Goal: Information Seeking & Learning: Learn about a topic

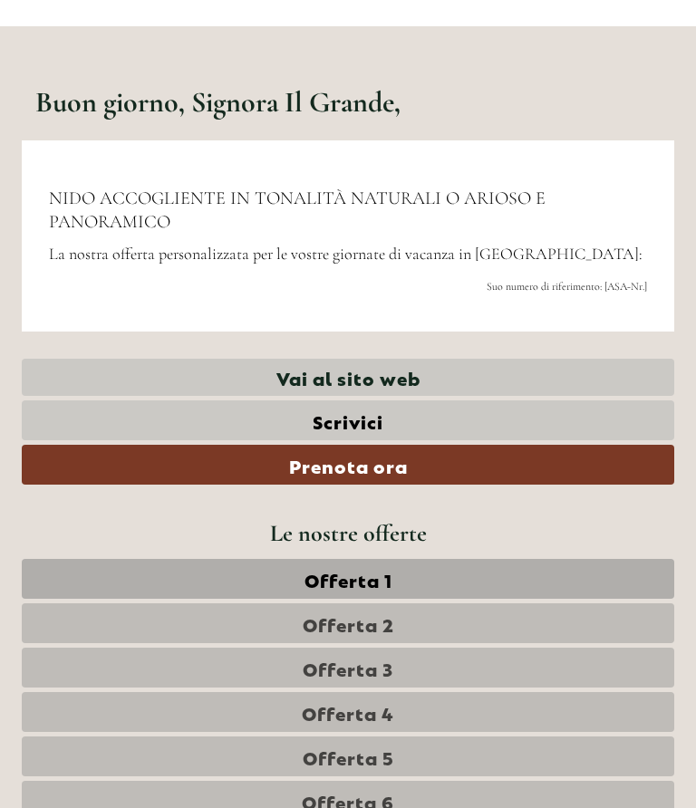
scroll to position [336, 0]
click at [433, 566] on link "Offerta 1" at bounding box center [348, 579] width 652 height 40
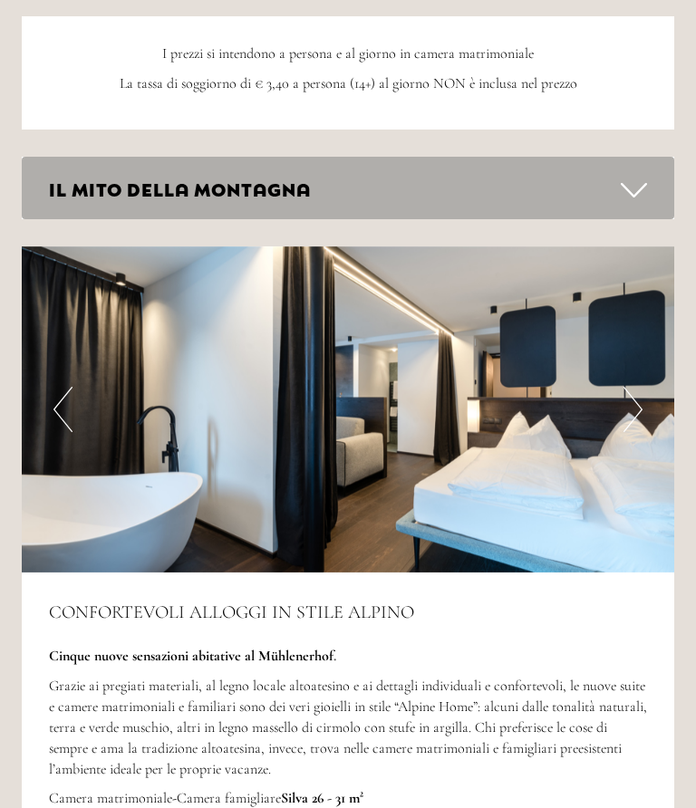
scroll to position [2388, 0]
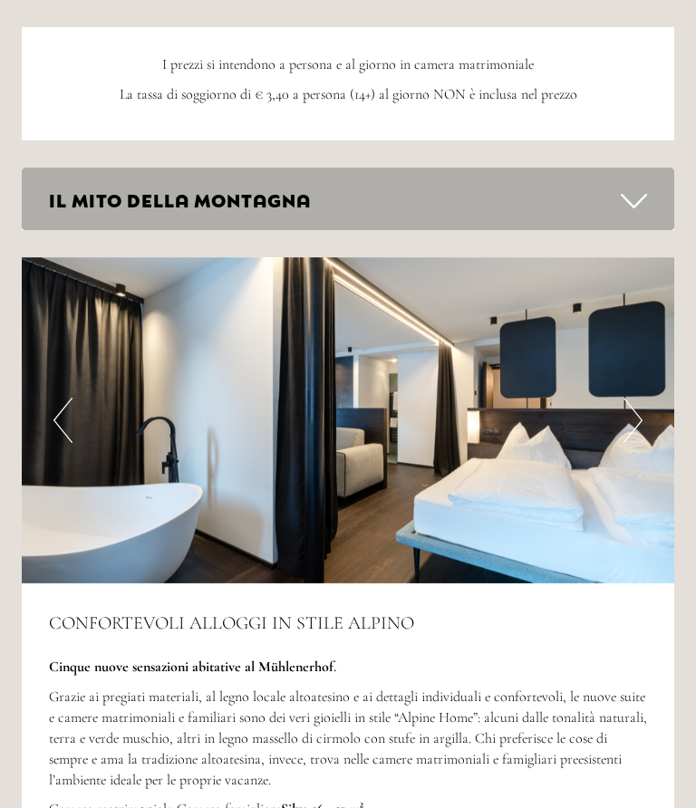
click at [629, 187] on icon at bounding box center [633, 201] width 26 height 31
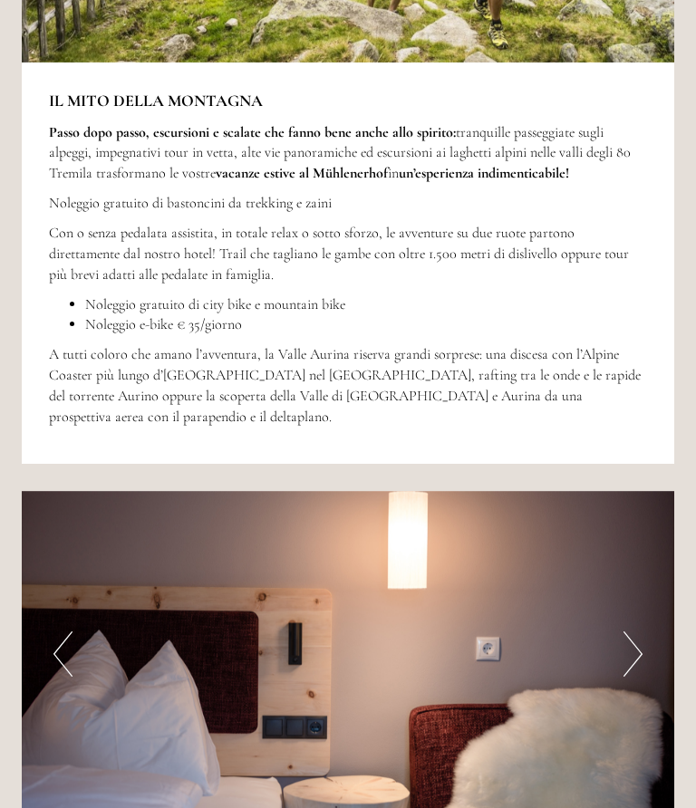
scroll to position [2888, 0]
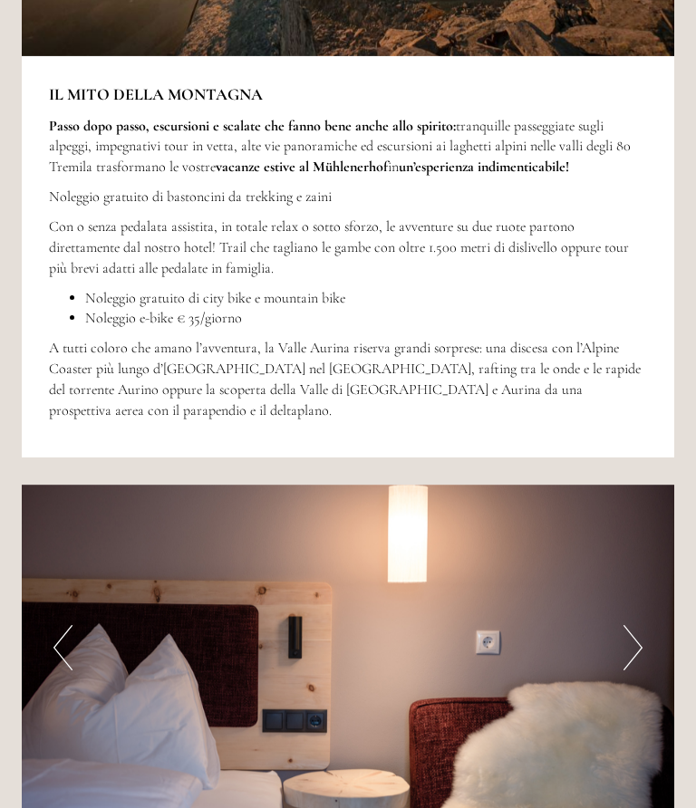
click at [624, 625] on button "Next" at bounding box center [632, 647] width 19 height 45
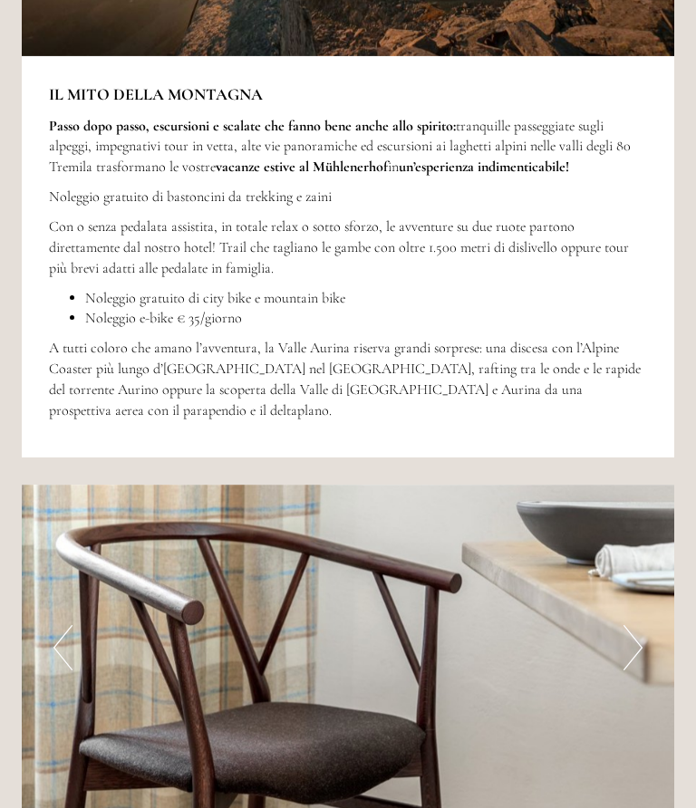
click at [637, 625] on button "Next" at bounding box center [632, 647] width 19 height 45
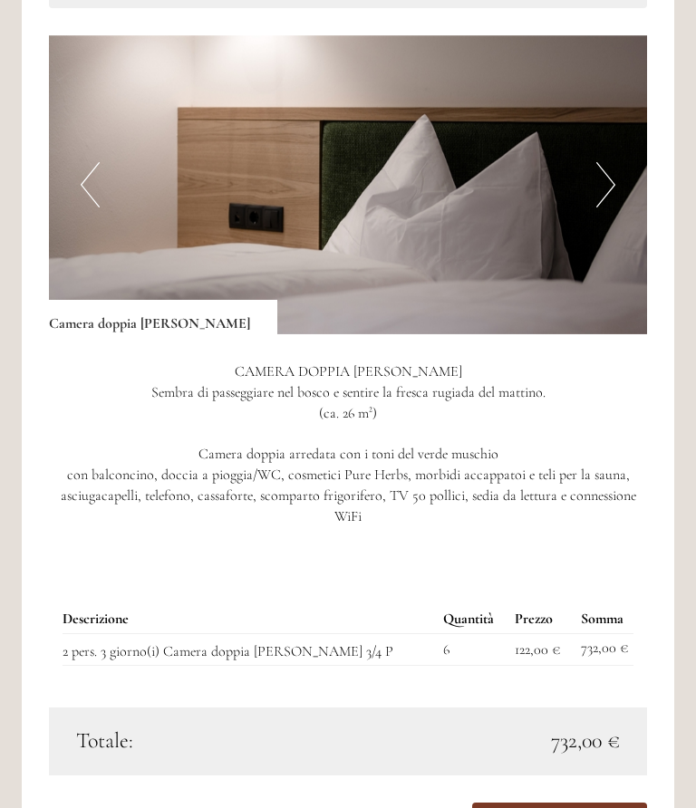
scroll to position [1424, 0]
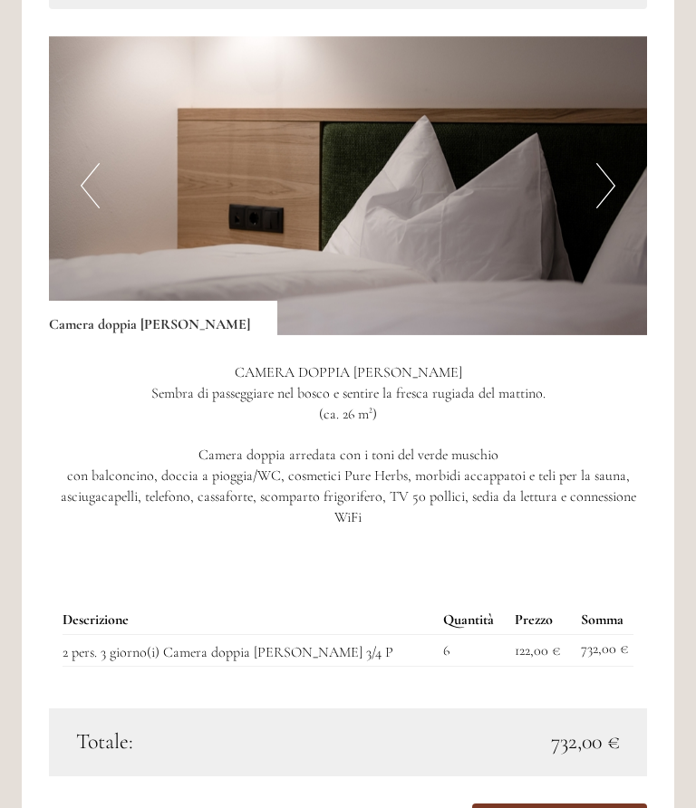
click at [599, 178] on button "Next" at bounding box center [605, 185] width 19 height 45
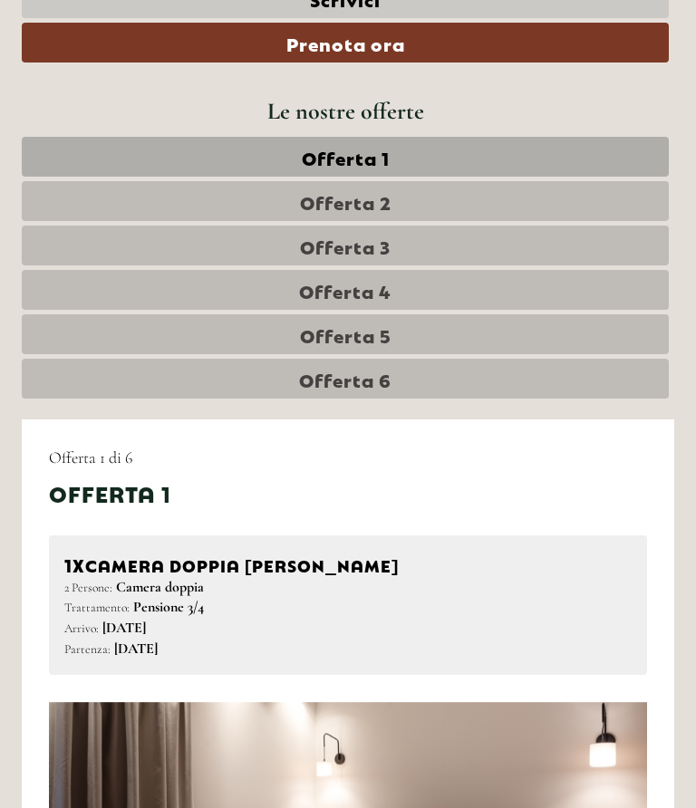
scroll to position [753, 0]
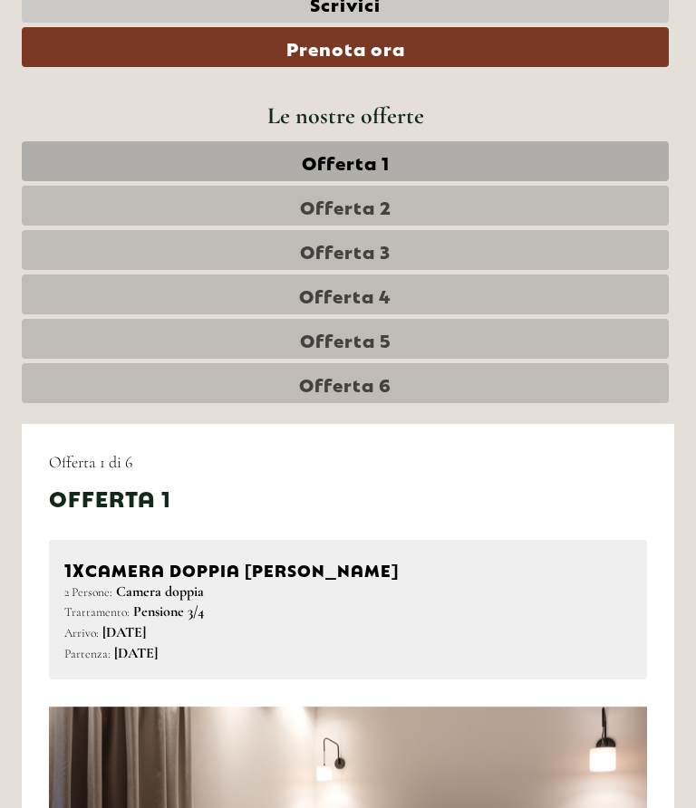
click at [429, 198] on link "Offerta 2" at bounding box center [345, 206] width 647 height 40
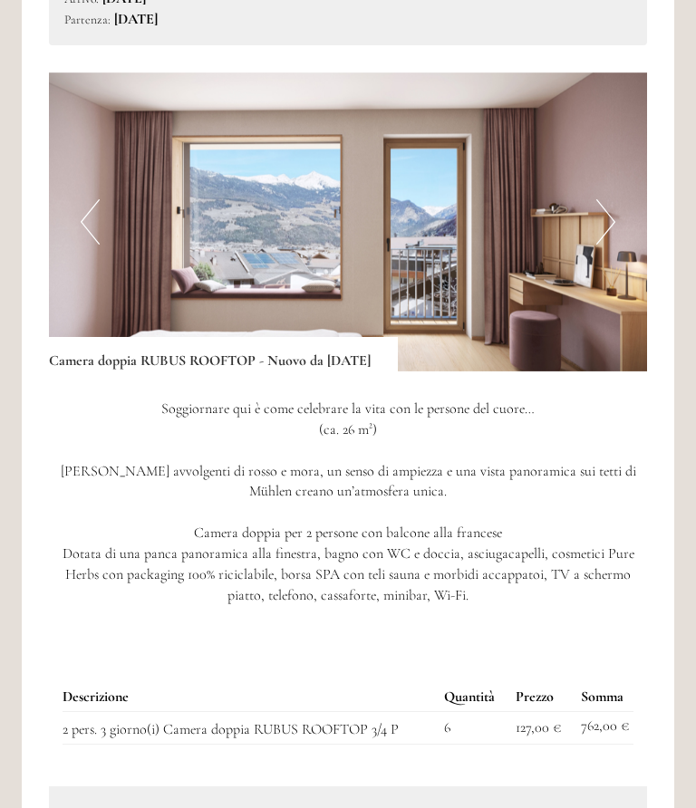
scroll to position [1399, 0]
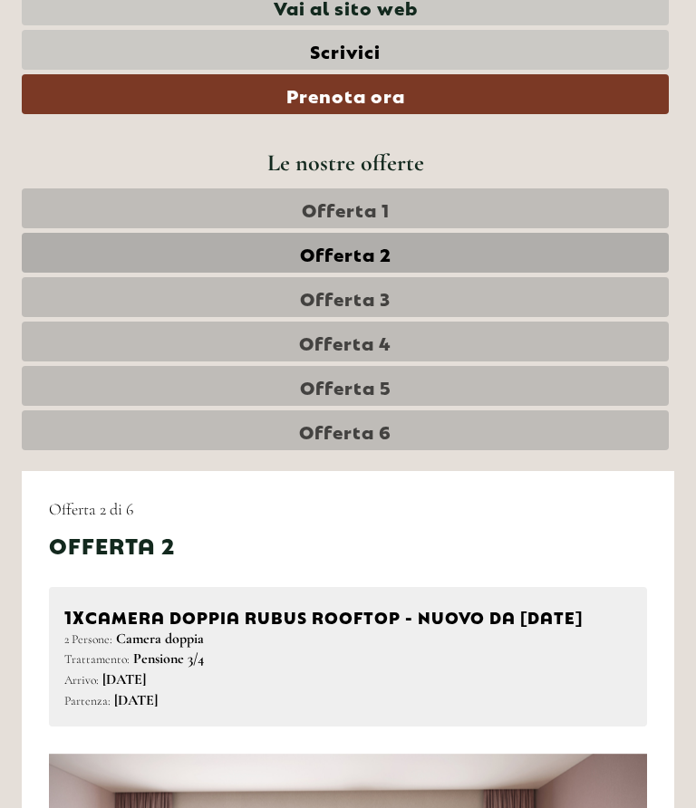
click at [421, 298] on link "Offerta 3" at bounding box center [345, 297] width 647 height 40
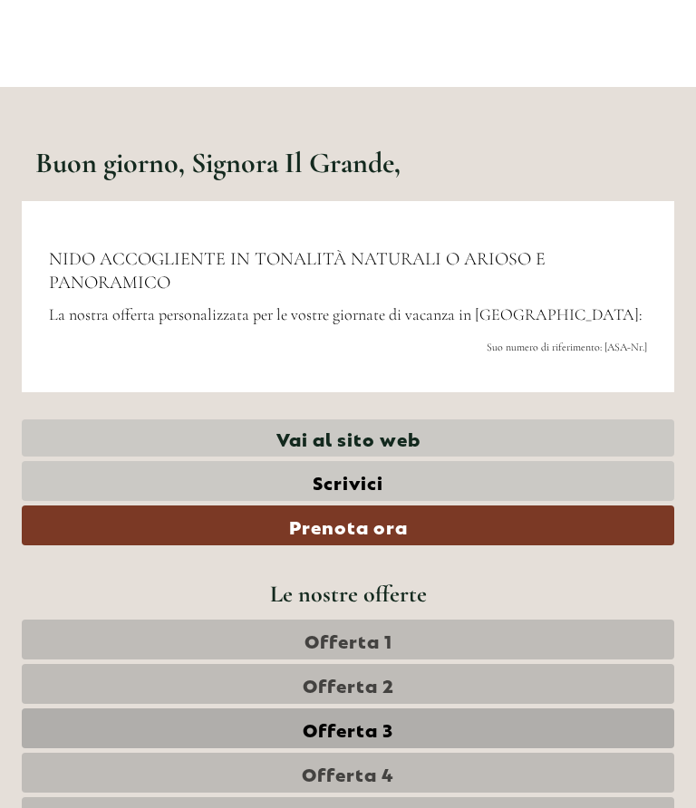
scroll to position [274, 0]
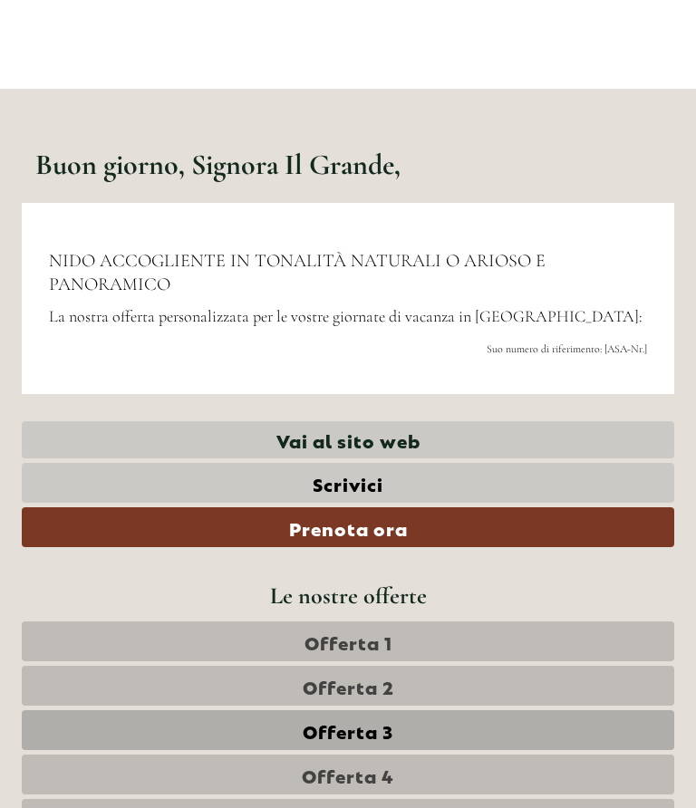
click at [431, 632] on link "Offerta 1" at bounding box center [348, 641] width 652 height 40
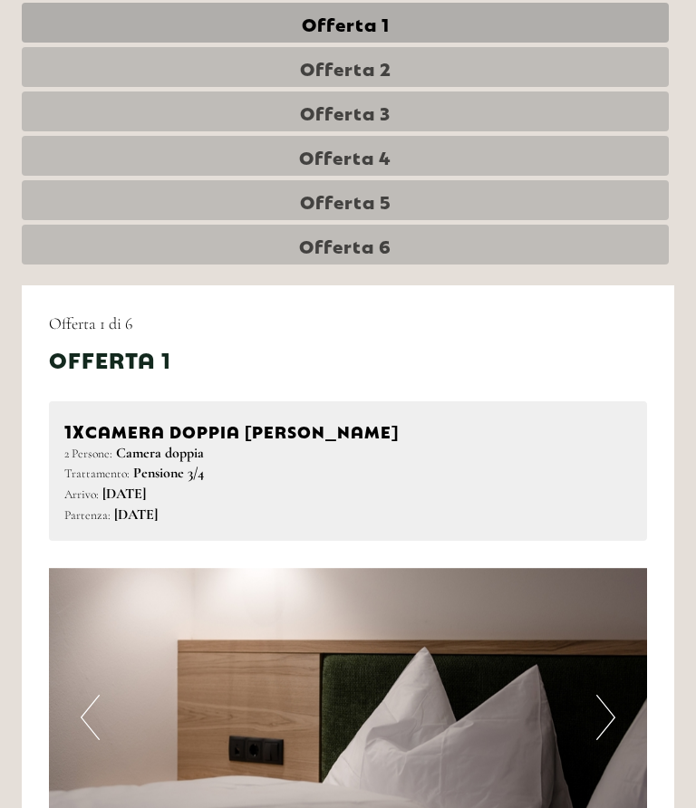
scroll to position [892, 0]
click at [428, 260] on link "Offerta 6" at bounding box center [345, 245] width 647 height 40
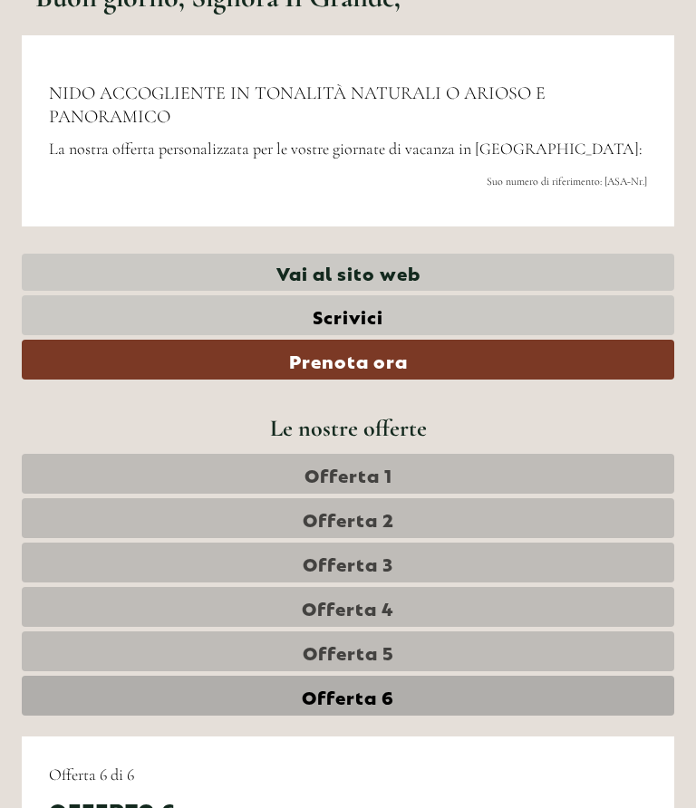
click at [455, 465] on link "Offerta 1" at bounding box center [348, 474] width 652 height 40
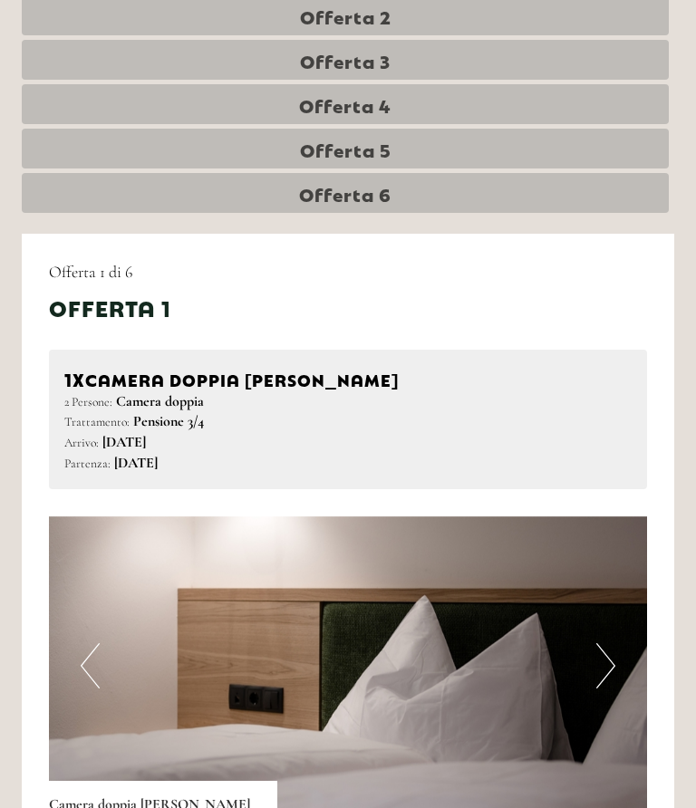
scroll to position [947, 0]
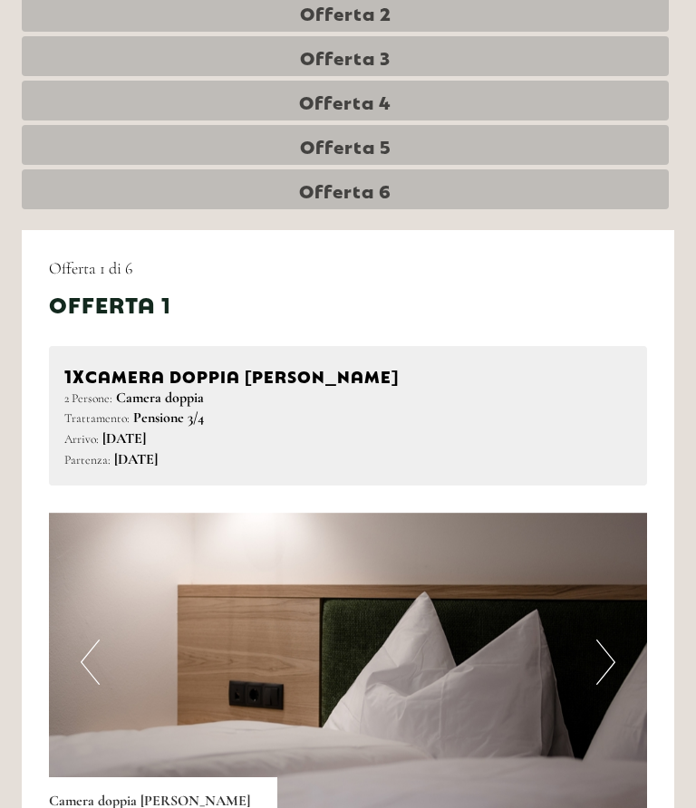
click at [598, 642] on button "Next" at bounding box center [605, 661] width 19 height 45
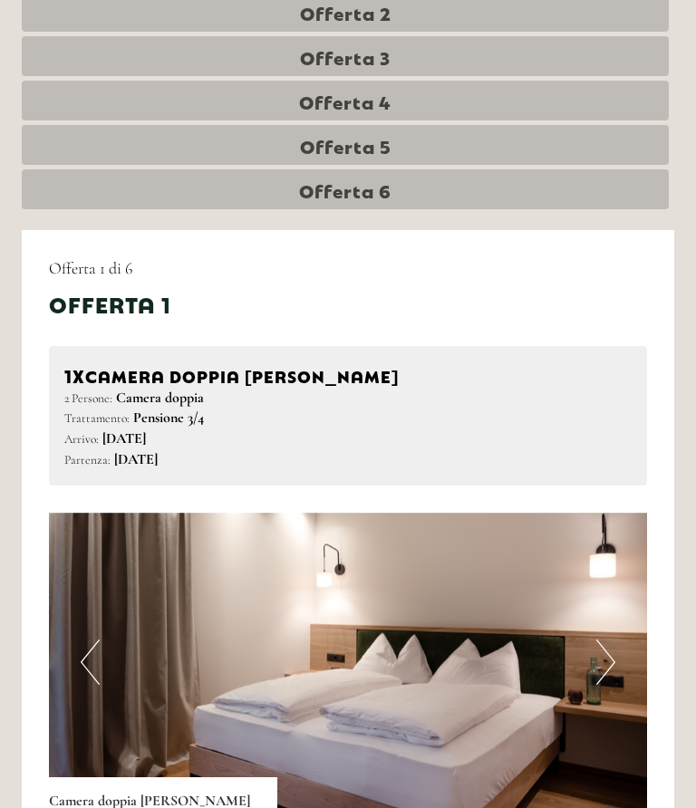
click at [605, 656] on button "Next" at bounding box center [605, 661] width 19 height 45
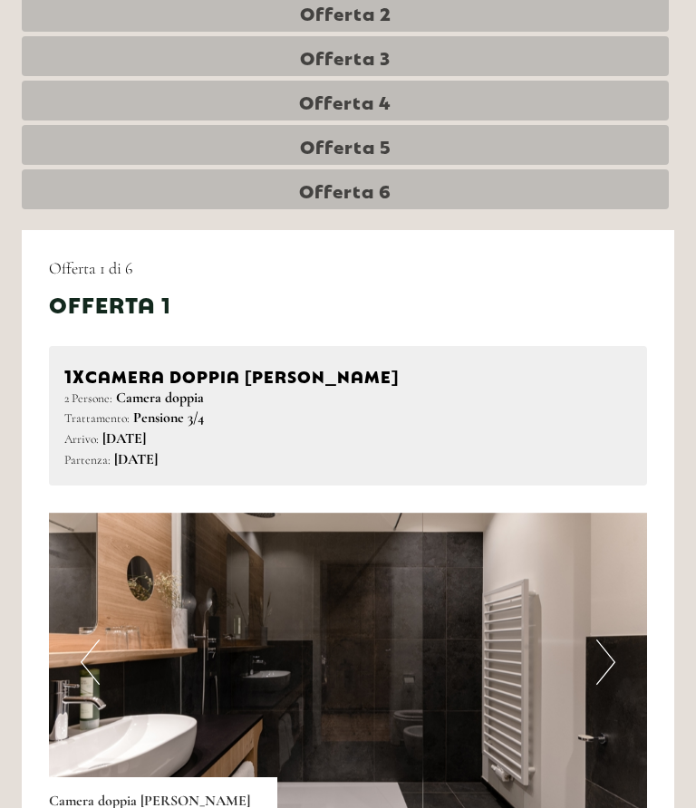
click at [610, 660] on button "Next" at bounding box center [605, 661] width 19 height 45
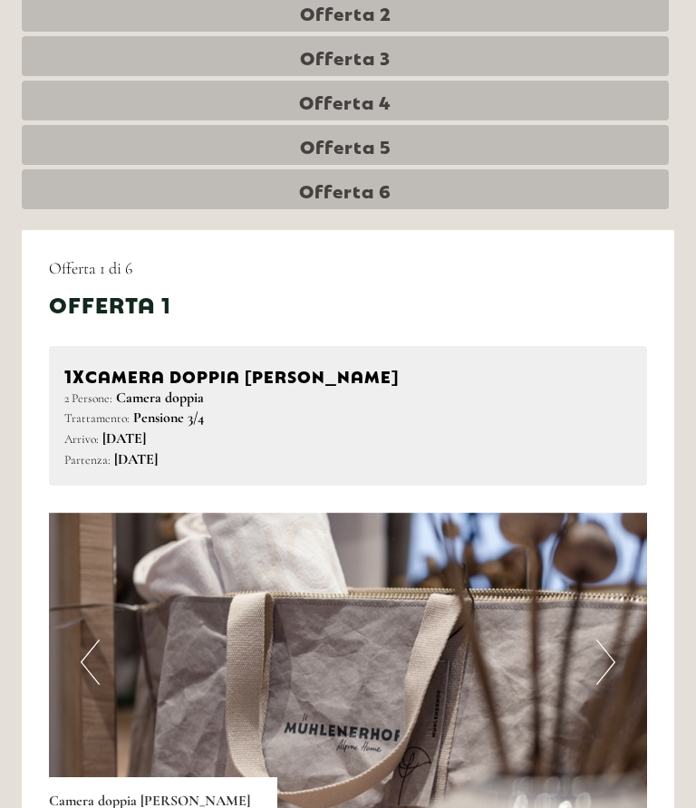
click at [612, 659] on button "Next" at bounding box center [605, 661] width 19 height 45
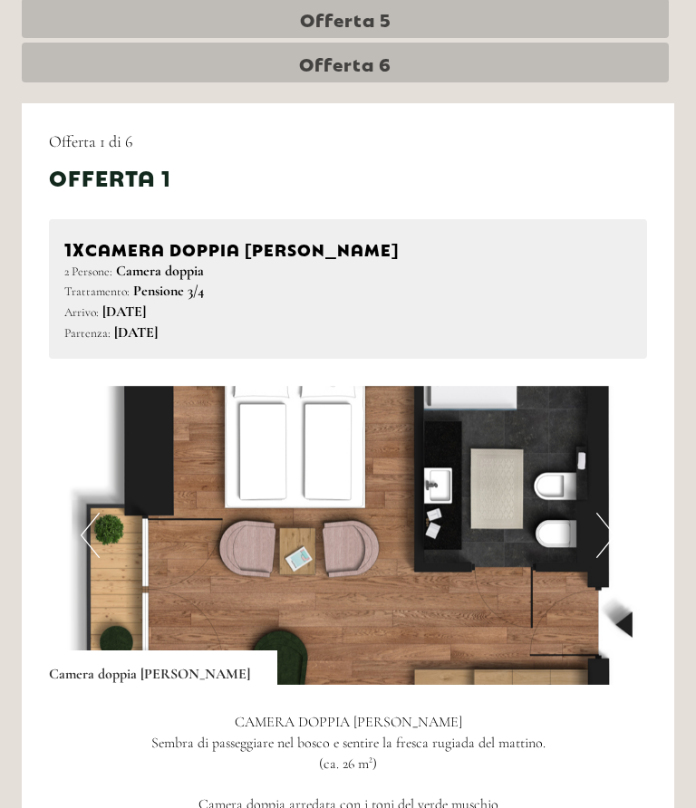
scroll to position [1074, 0]
click at [612, 547] on button "Next" at bounding box center [605, 535] width 19 height 45
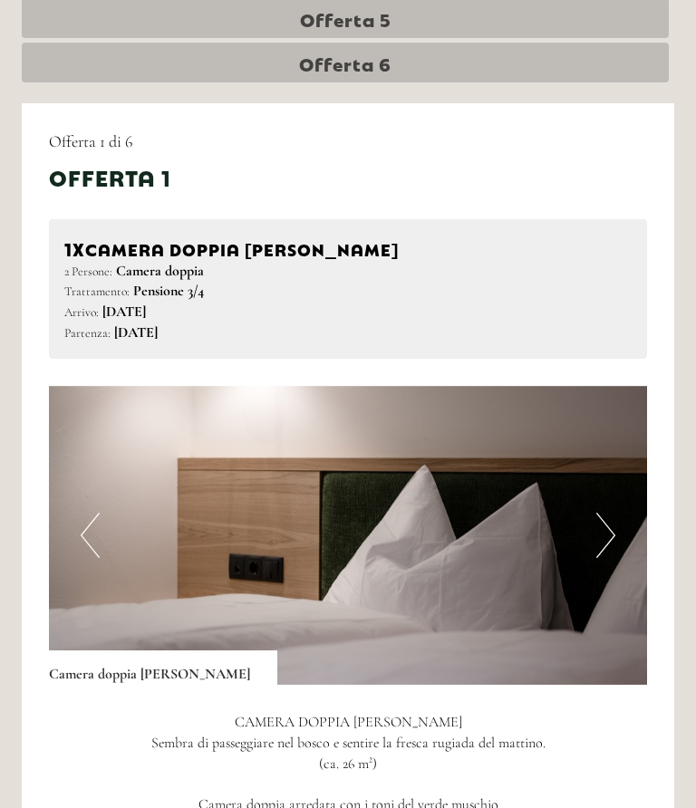
click at [597, 530] on button "Next" at bounding box center [605, 535] width 19 height 45
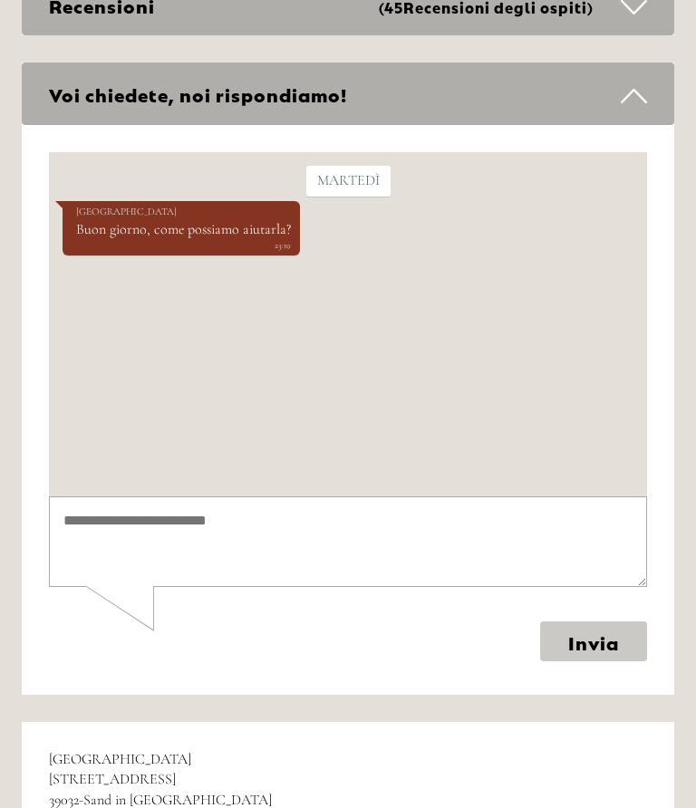
scroll to position [6576, 0]
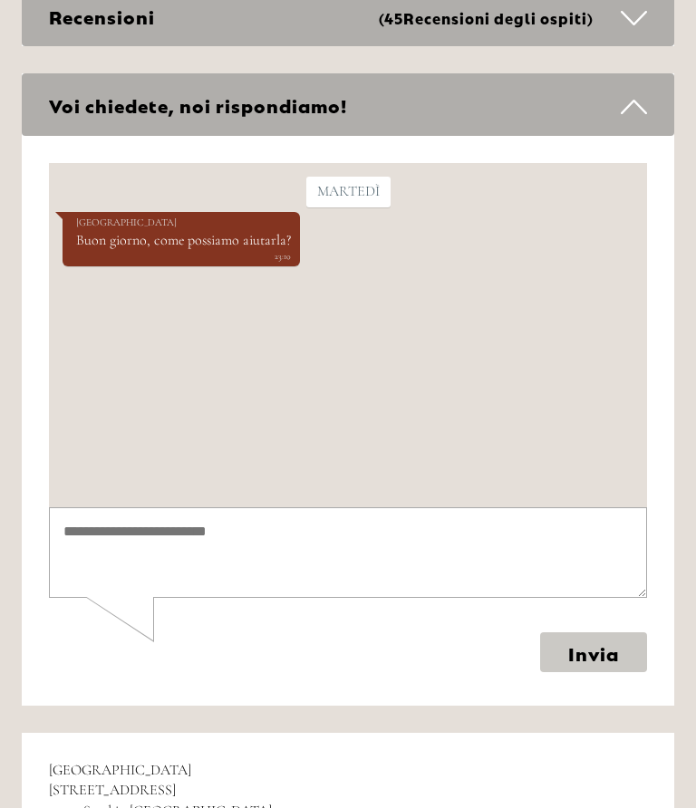
click at [472, 514] on textarea at bounding box center [348, 551] width 598 height 91
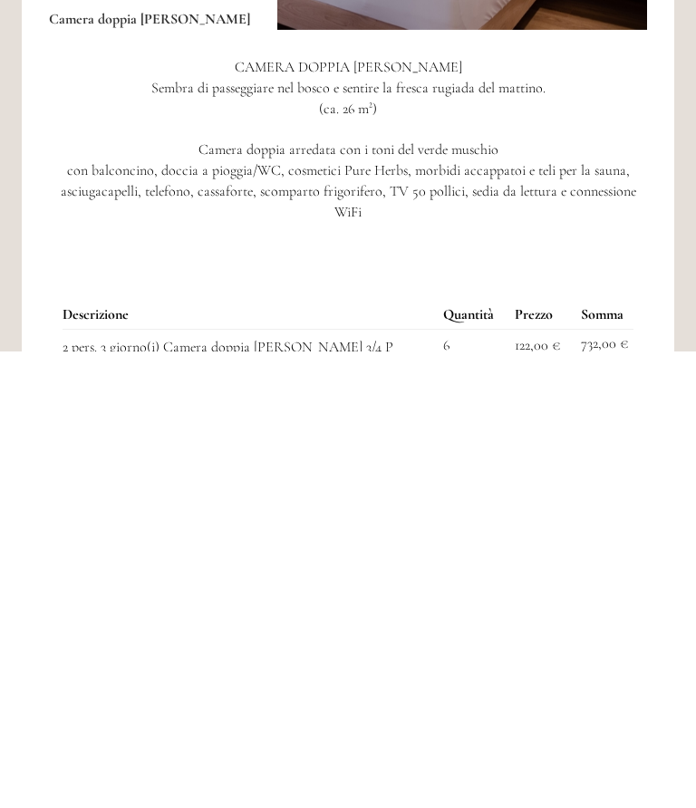
scroll to position [1272, 0]
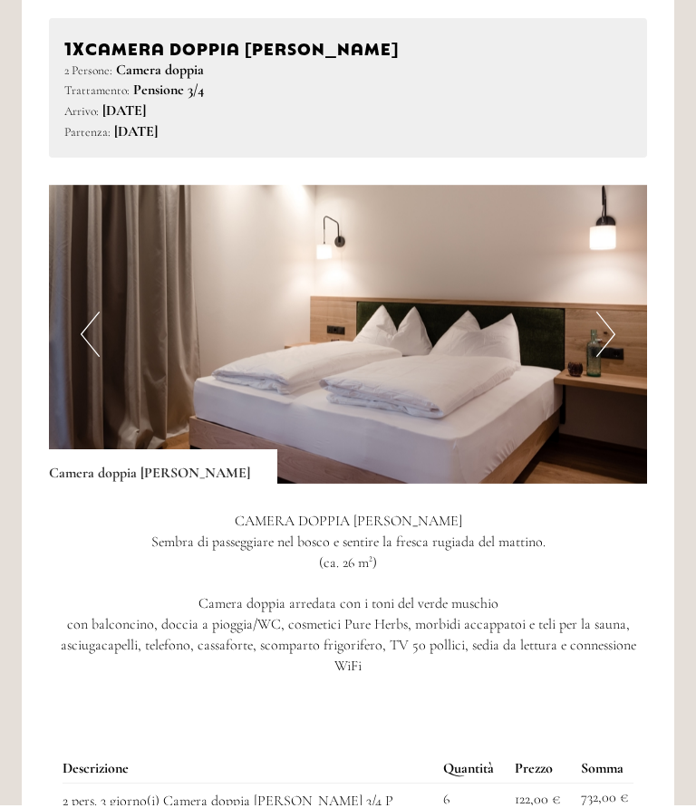
click at [617, 332] on img at bounding box center [348, 337] width 598 height 299
click at [623, 338] on img at bounding box center [348, 334] width 598 height 299
click at [610, 340] on button "Next" at bounding box center [605, 334] width 19 height 45
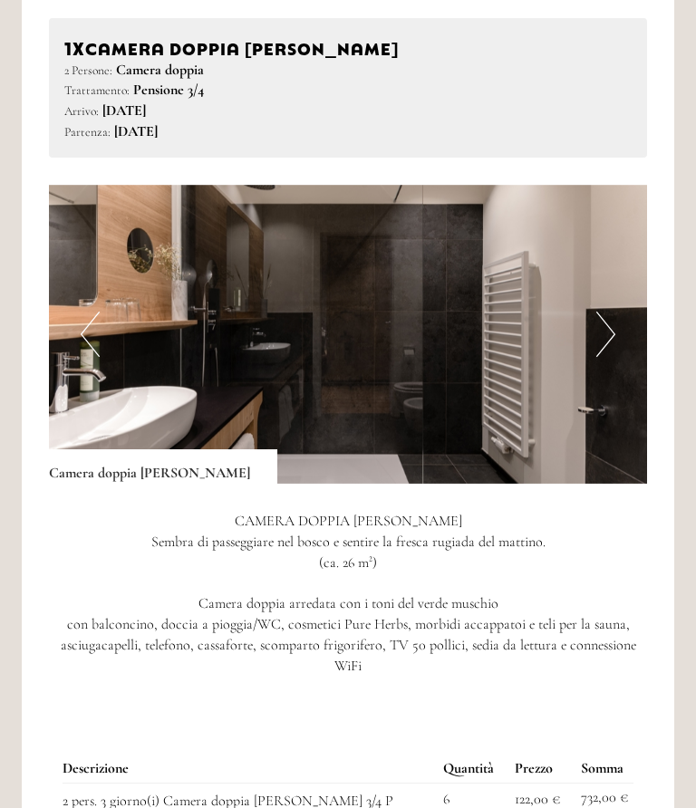
click at [612, 330] on button "Next" at bounding box center [605, 334] width 19 height 45
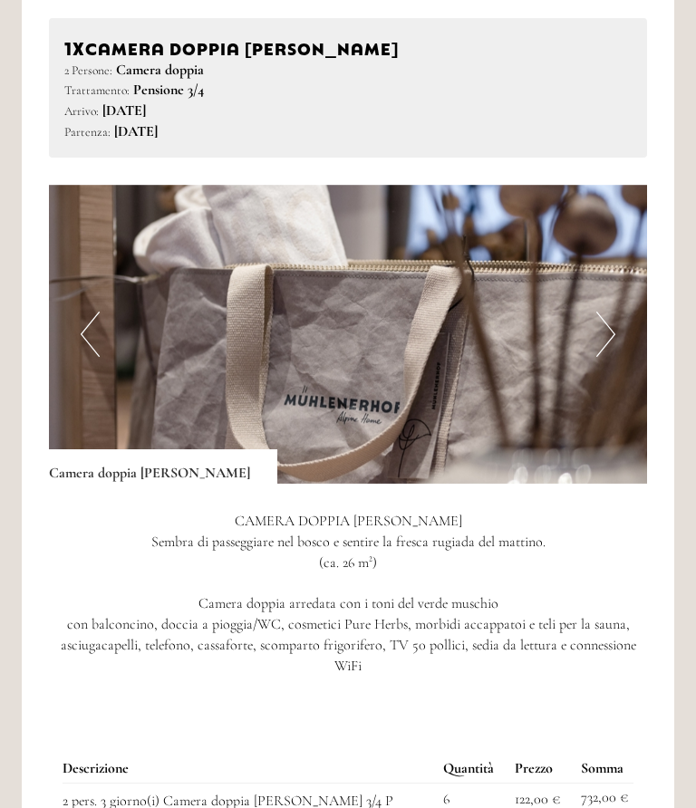
click at [623, 334] on img at bounding box center [348, 334] width 598 height 299
click at [619, 333] on img at bounding box center [348, 334] width 598 height 299
click at [605, 340] on button "Next" at bounding box center [605, 334] width 19 height 45
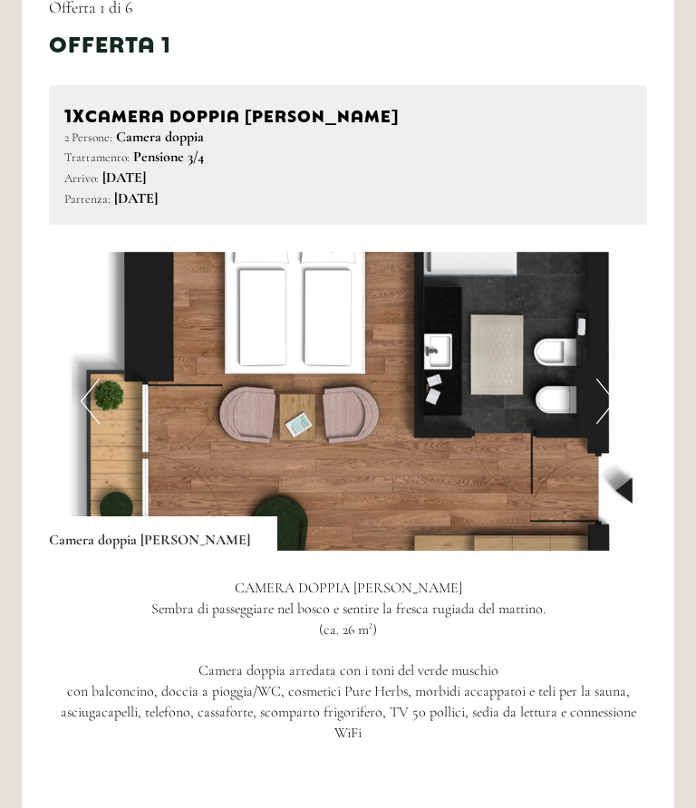
scroll to position [1208, 0]
click at [601, 400] on button "Next" at bounding box center [605, 401] width 19 height 45
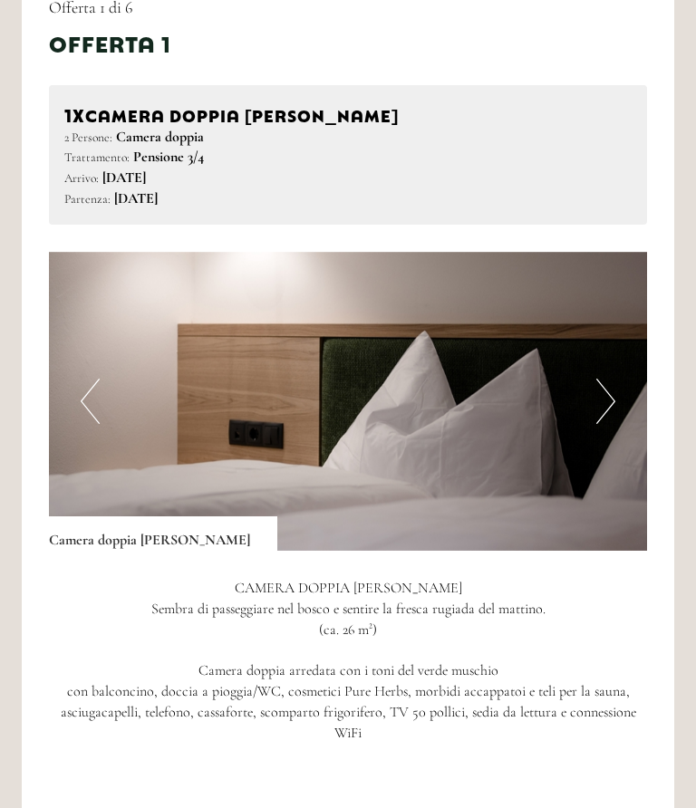
click at [621, 399] on img at bounding box center [348, 401] width 598 height 299
click at [615, 399] on img at bounding box center [348, 401] width 598 height 299
click at [606, 399] on button "Next" at bounding box center [605, 401] width 19 height 45
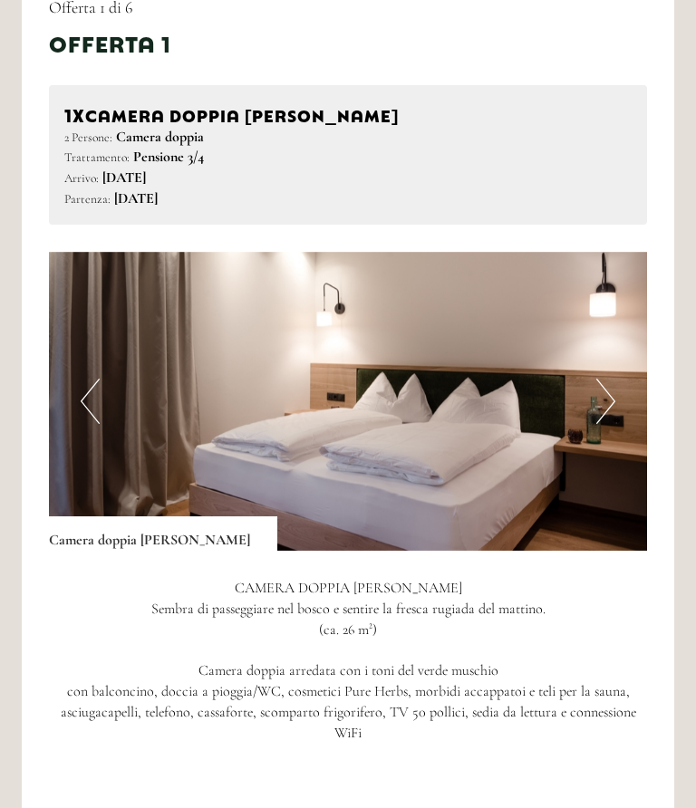
click at [617, 403] on img at bounding box center [348, 401] width 598 height 299
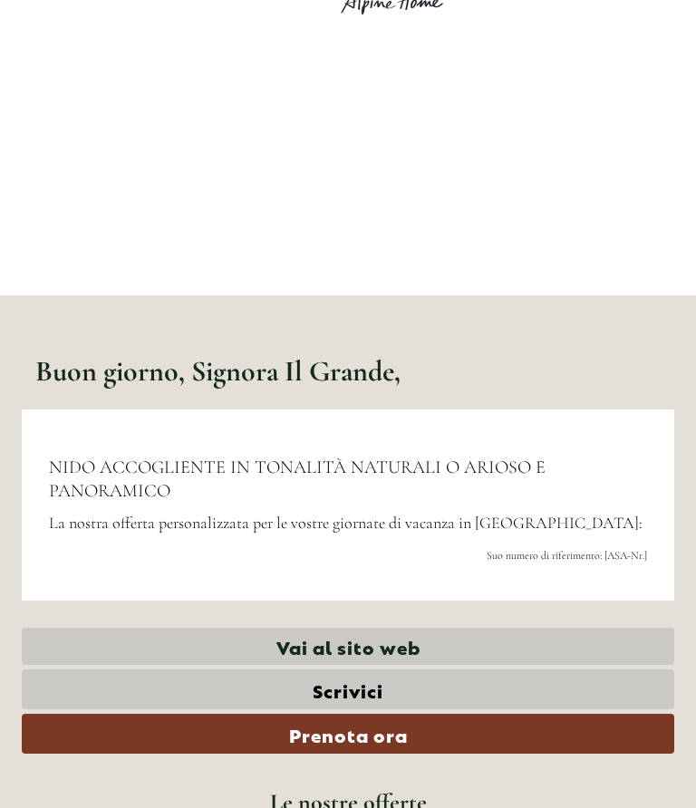
scroll to position [0, 0]
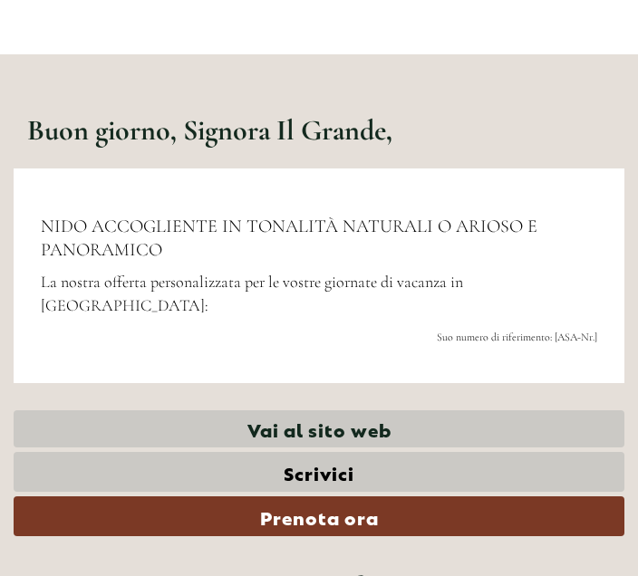
scroll to position [285, 0]
click at [370, 410] on link "Vai al sito web" at bounding box center [319, 428] width 610 height 37
